Goal: Task Accomplishment & Management: Complete application form

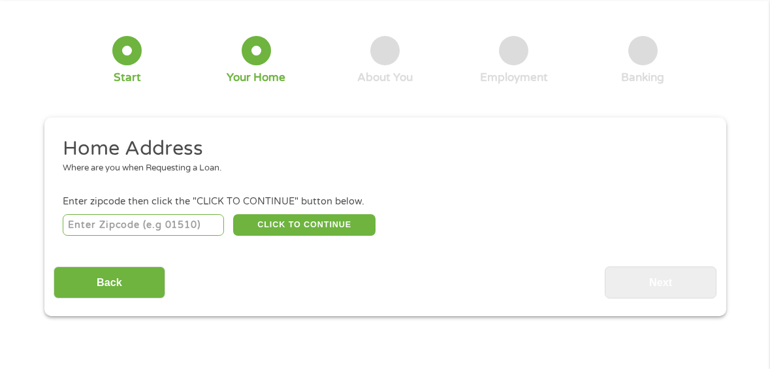
scroll to position [131, 0]
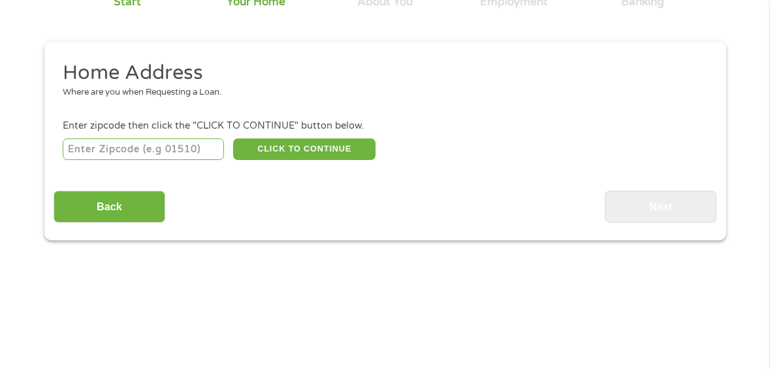
click at [131, 153] on input "number" at bounding box center [143, 149] width 161 height 22
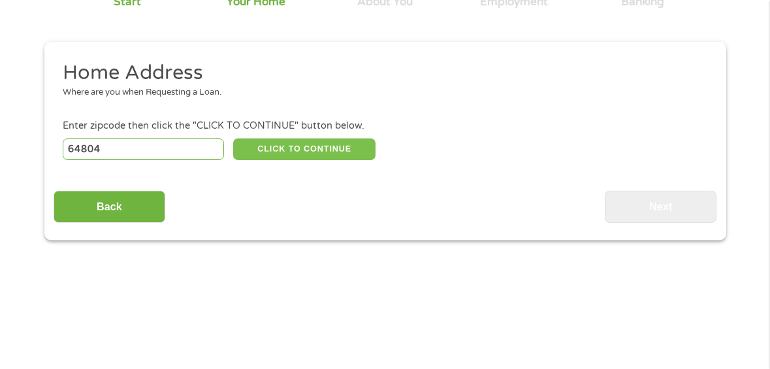
type input "64804"
click at [327, 153] on button "CLICK TO CONTINUE" at bounding box center [304, 149] width 142 height 22
type input "64804"
type input "Joplin"
select select "[US_STATE]"
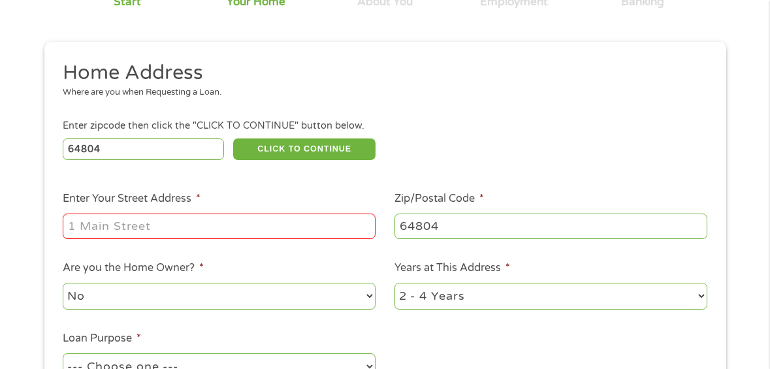
click at [196, 224] on input "Enter Your Street Address *" at bounding box center [219, 226] width 313 height 25
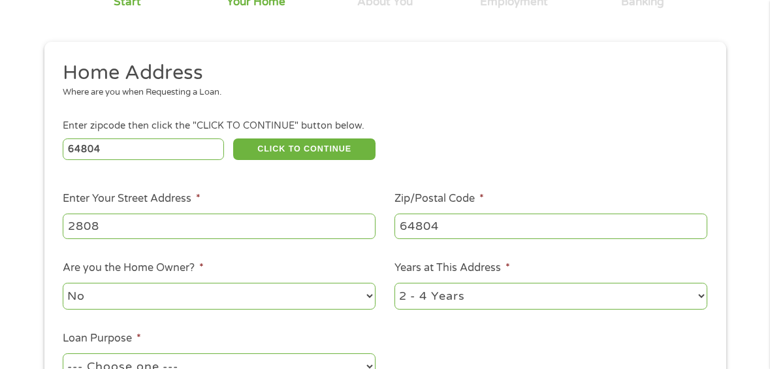
type input "[STREET_ADDRESS]"
click at [196, 291] on select "No Yes" at bounding box center [219, 296] width 313 height 27
select select "yes"
click at [63, 283] on select "No Yes" at bounding box center [219, 296] width 313 height 27
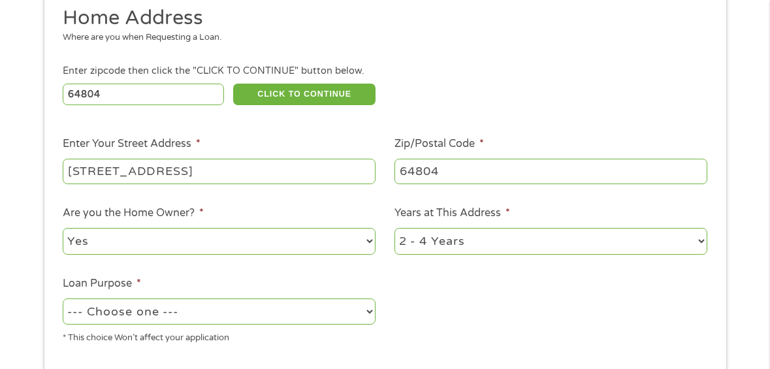
scroll to position [261, 0]
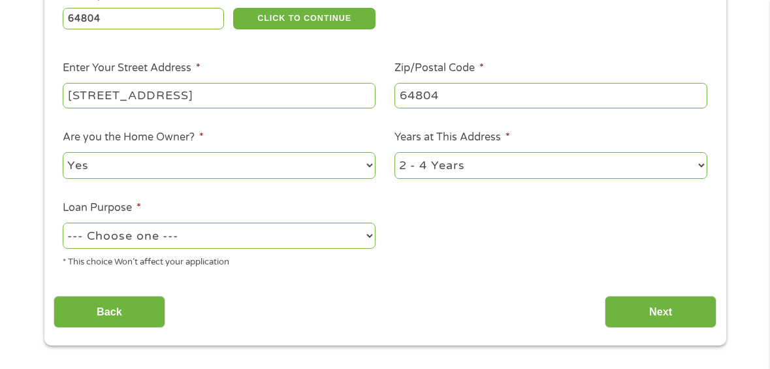
click at [306, 229] on select "--- Choose one --- Pay Bills Debt Consolidation Home Improvement Major Purchase…" at bounding box center [219, 236] width 313 height 27
select select "homeimprovement"
click at [63, 223] on select "--- Choose one --- Pay Bills Debt Consolidation Home Improvement Major Purchase…" at bounding box center [219, 236] width 313 height 27
click at [641, 302] on input "Next" at bounding box center [661, 312] width 112 height 32
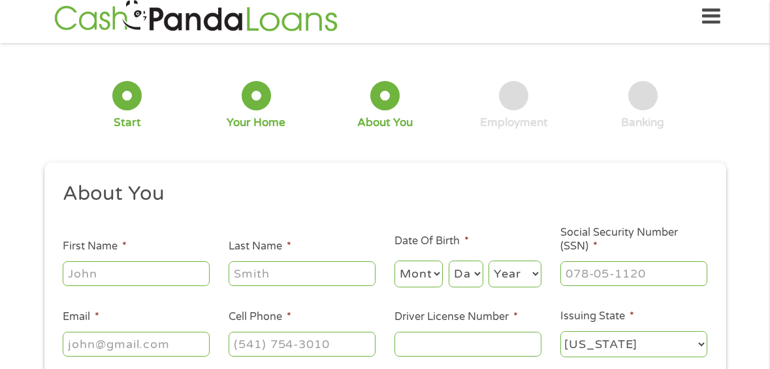
scroll to position [0, 0]
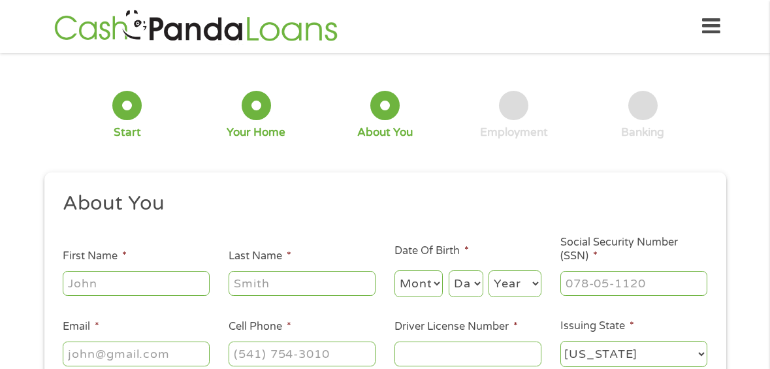
click at [92, 277] on input "First Name *" at bounding box center [136, 283] width 147 height 25
drag, startPoint x: 142, startPoint y: 286, endPoint x: -45, endPoint y: 264, distance: 188.0
type input "[PERSON_NAME]"
type input "Green"
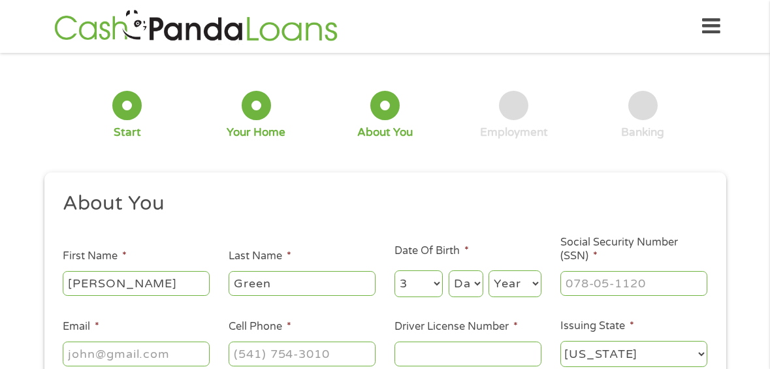
select select "4"
select select "20"
select select "1979"
type input "486-98-3998"
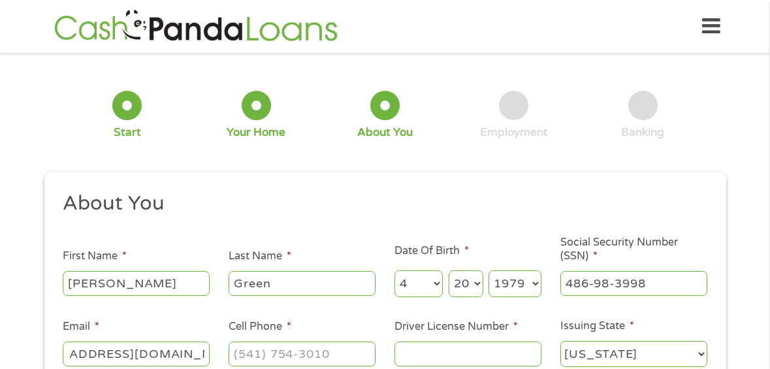
type input "[EMAIL_ADDRESS][DOMAIN_NAME]"
type input "(417) ___-____"
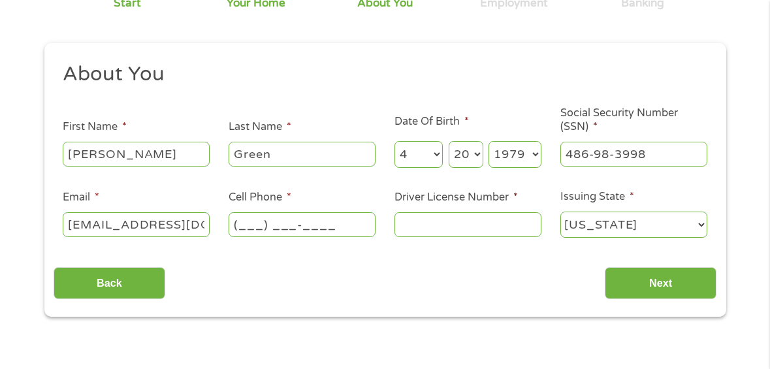
scroll to position [131, 0]
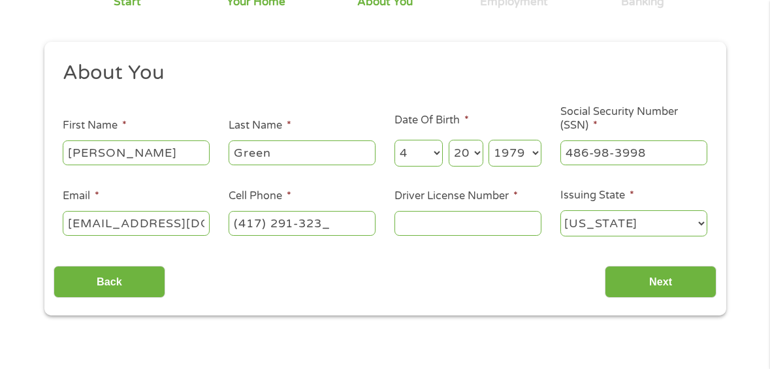
type input "[PHONE_NUMBER]"
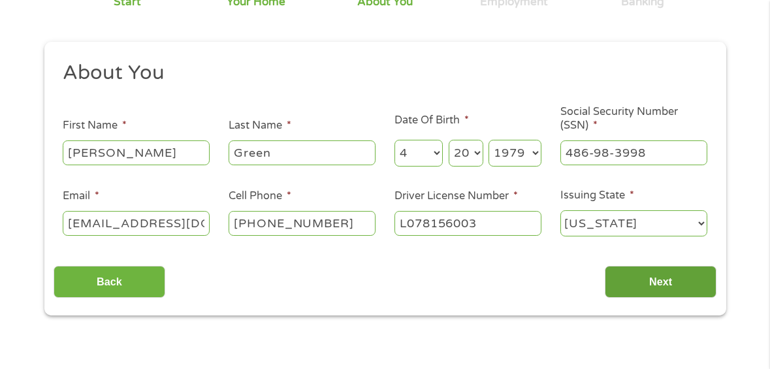
type input "L078156003"
click at [639, 284] on input "Next" at bounding box center [661, 282] width 112 height 32
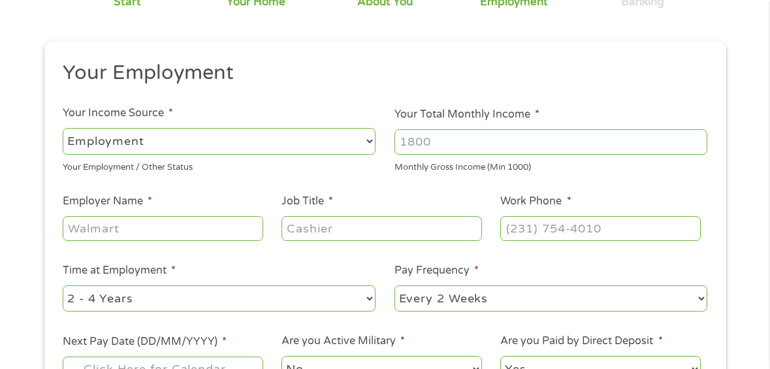
scroll to position [0, 0]
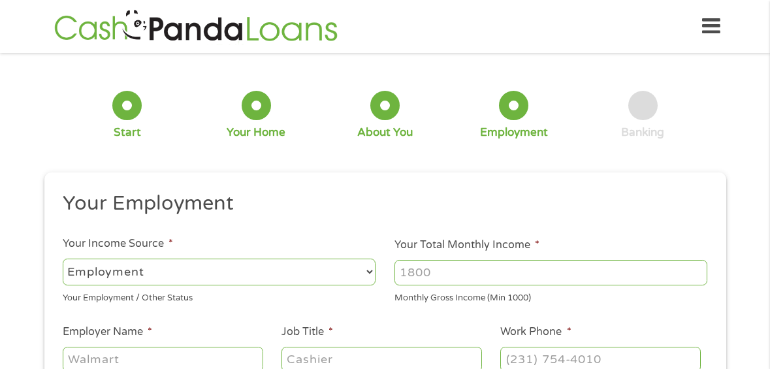
click at [304, 157] on div "1 Start 2 Your Home 3 About You 4 Employment 5 Banking 6" at bounding box center [385, 114] width 682 height 105
click at [456, 277] on input "Your Total Monthly Income *" at bounding box center [550, 272] width 313 height 25
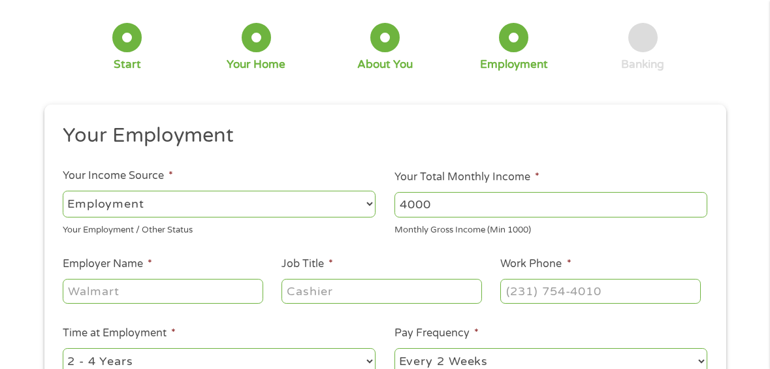
scroll to position [131, 0]
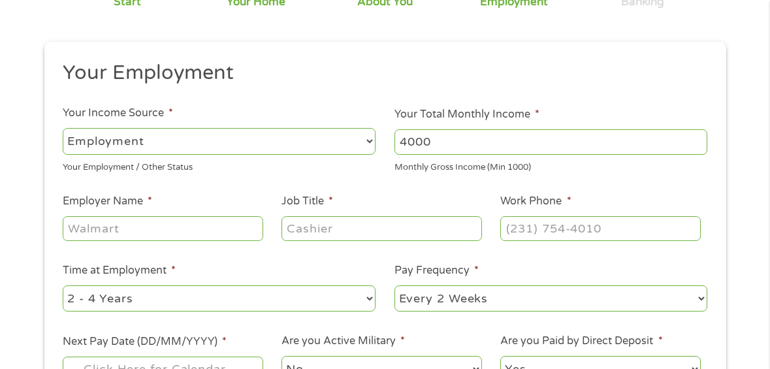
type input "4000"
click at [135, 230] on input "Employer Name *" at bounding box center [163, 228] width 200 height 25
type input "A"
type input "Annett Holding"
type input "Fleet manager"
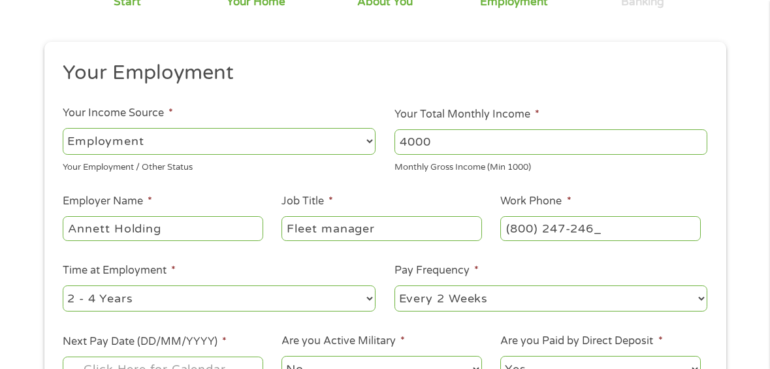
type input "[PHONE_NUMBER]"
click at [221, 298] on select "--- Choose one --- 1 Year or less 1 - 2 Years 2 - 4 Years Over 4 Years" at bounding box center [219, 298] width 313 height 27
select select "24months"
click at [63, 285] on select "--- Choose one --- 1 Year or less 1 - 2 Years 2 - 4 Years Over 4 Years" at bounding box center [219, 298] width 313 height 27
click at [419, 289] on select "--- Choose one --- Every 2 Weeks Every Week Monthly Semi-Monthly" at bounding box center [550, 298] width 313 height 27
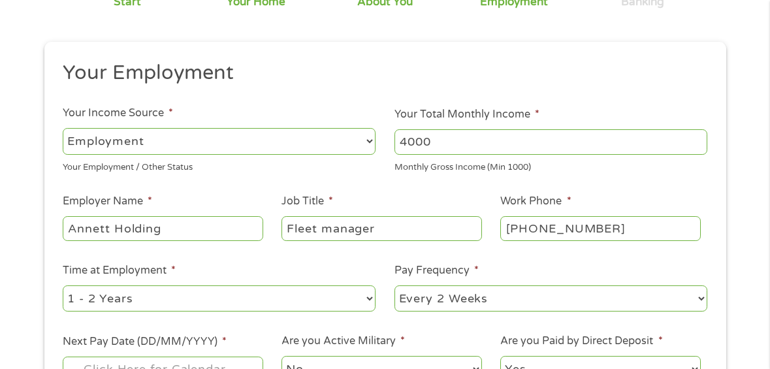
select select "weekly"
click at [394, 285] on select "--- Choose one --- Every 2 Weeks Every Week Monthly Semi-Monthly" at bounding box center [550, 298] width 313 height 27
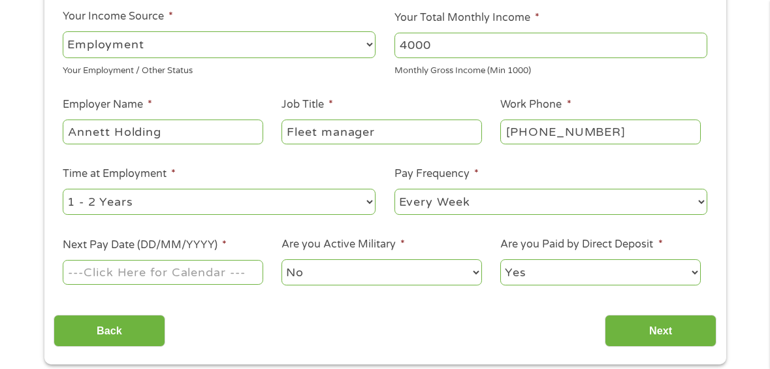
scroll to position [261, 0]
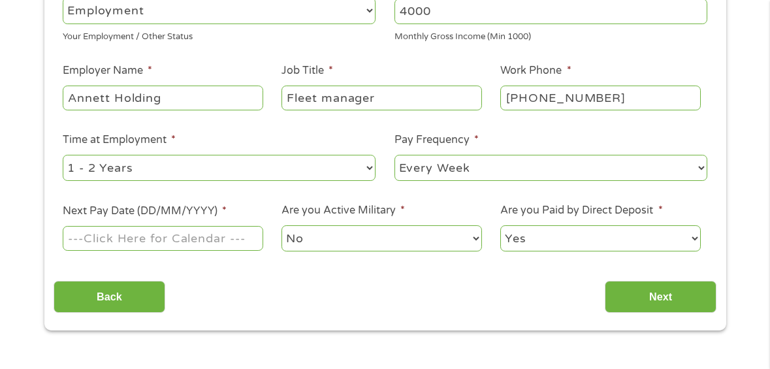
click at [216, 244] on input "Next Pay Date (DD/MM/YYYY) *" at bounding box center [163, 238] width 200 height 25
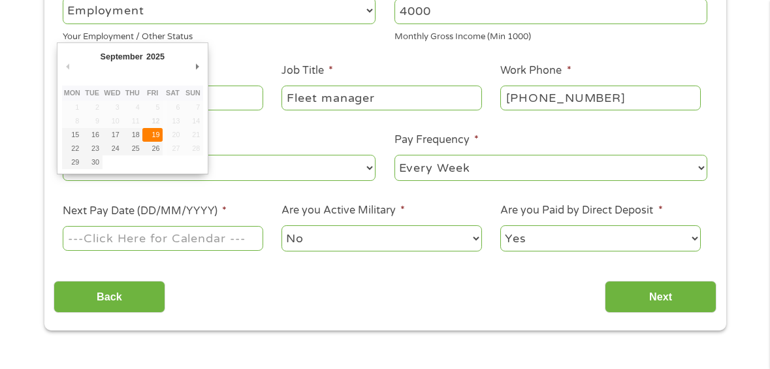
type input "[DATE]"
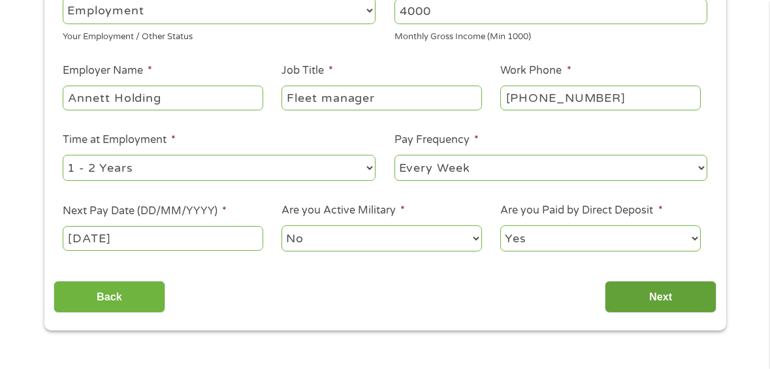
click at [637, 295] on input "Next" at bounding box center [661, 297] width 112 height 32
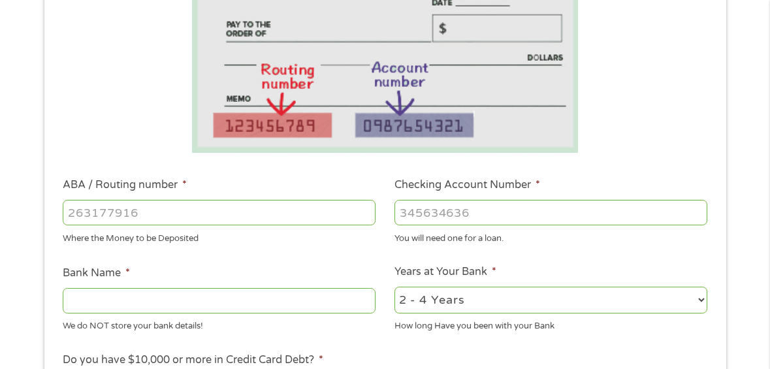
click at [208, 214] on input "ABA / Routing number *" at bounding box center [219, 212] width 313 height 25
type input "103100195"
type input "CENTRAL NATIONAL BANK TRUST"
type input "103100195"
click at [445, 210] on input "Checking Account Number *" at bounding box center [550, 212] width 313 height 25
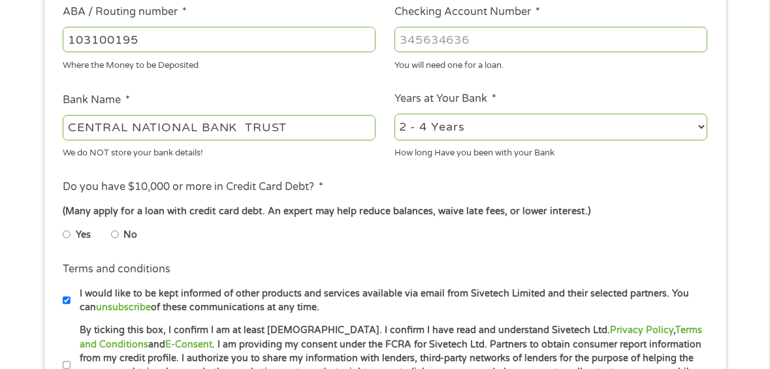
scroll to position [457, 0]
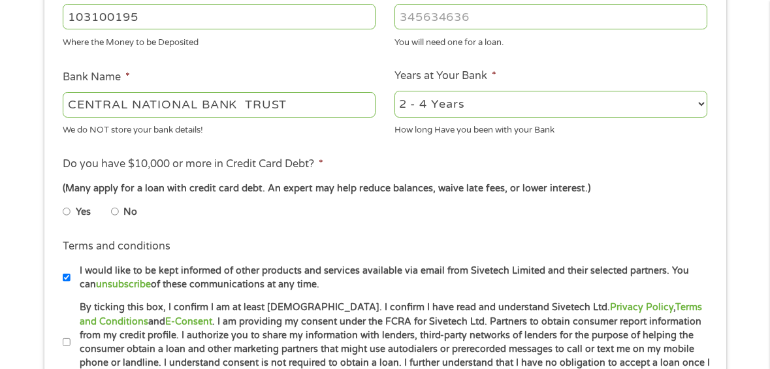
type input "[CREDIT_CARD_NUMBER]"
click at [119, 210] on li "No" at bounding box center [134, 211] width 47 height 25
click at [110, 215] on li "Yes" at bounding box center [87, 211] width 48 height 25
click at [65, 281] on input "I would like to be kept informed of other products and services available via e…" at bounding box center [67, 277] width 8 height 21
checkbox input "false"
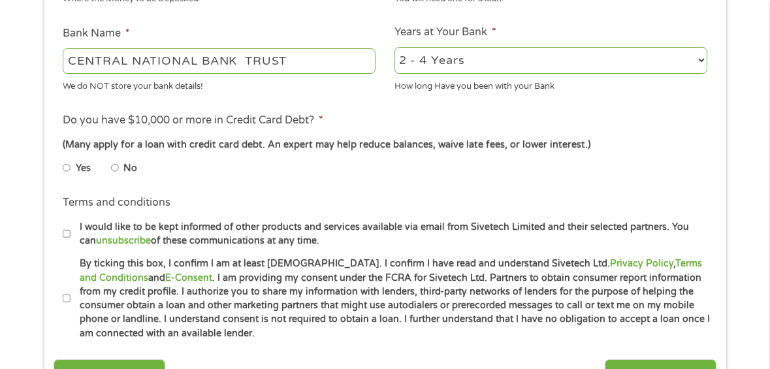
scroll to position [522, 0]
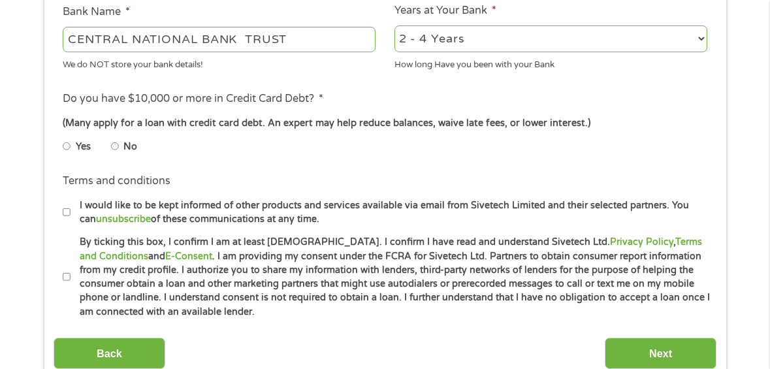
click at [66, 281] on input "By ticking this box, I confirm I am at least [DEMOGRAPHIC_DATA]. I confirm I ha…" at bounding box center [67, 276] width 8 height 21
checkbox input "true"
click at [667, 340] on input "Next" at bounding box center [661, 354] width 112 height 32
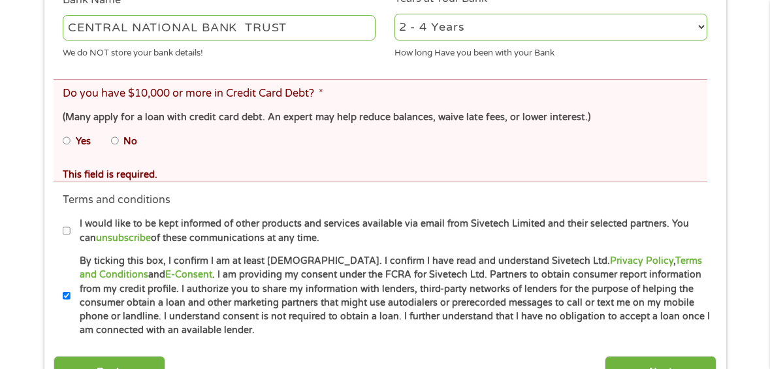
scroll to position [588, 0]
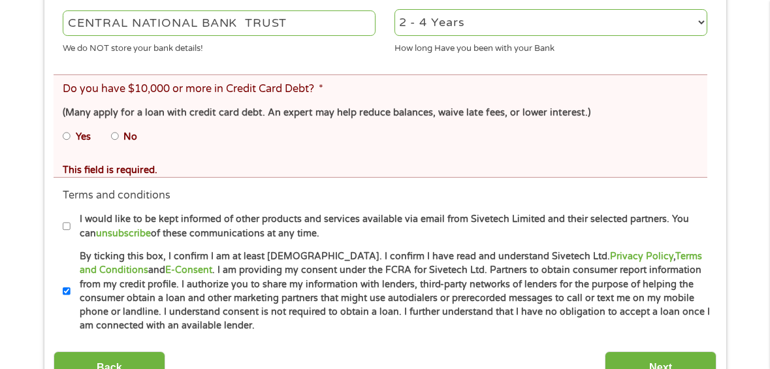
click at [116, 135] on input "No" at bounding box center [115, 136] width 8 height 21
radio input "true"
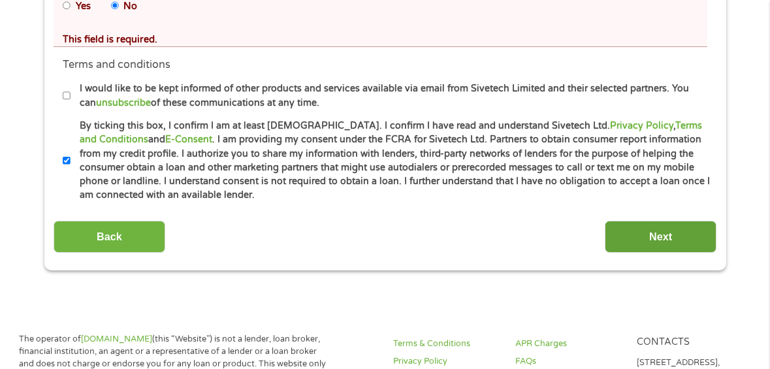
click at [685, 243] on input "Next" at bounding box center [661, 237] width 112 height 32
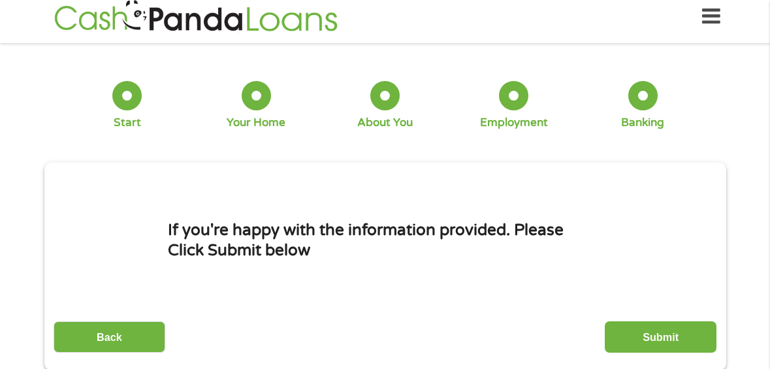
scroll to position [0, 0]
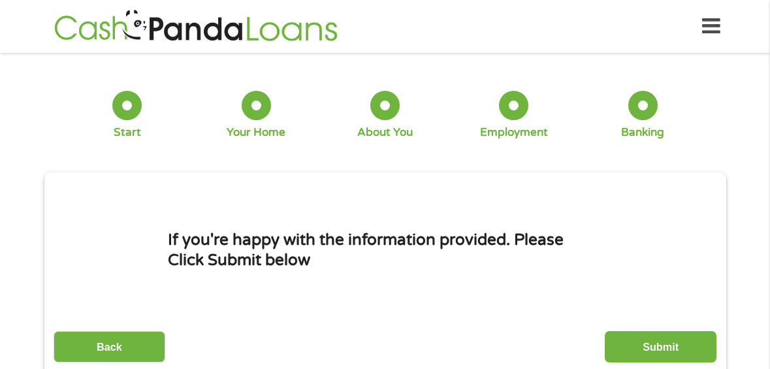
click at [635, 338] on input "Submit" at bounding box center [661, 347] width 112 height 32
